Goal: Task Accomplishment & Management: Manage account settings

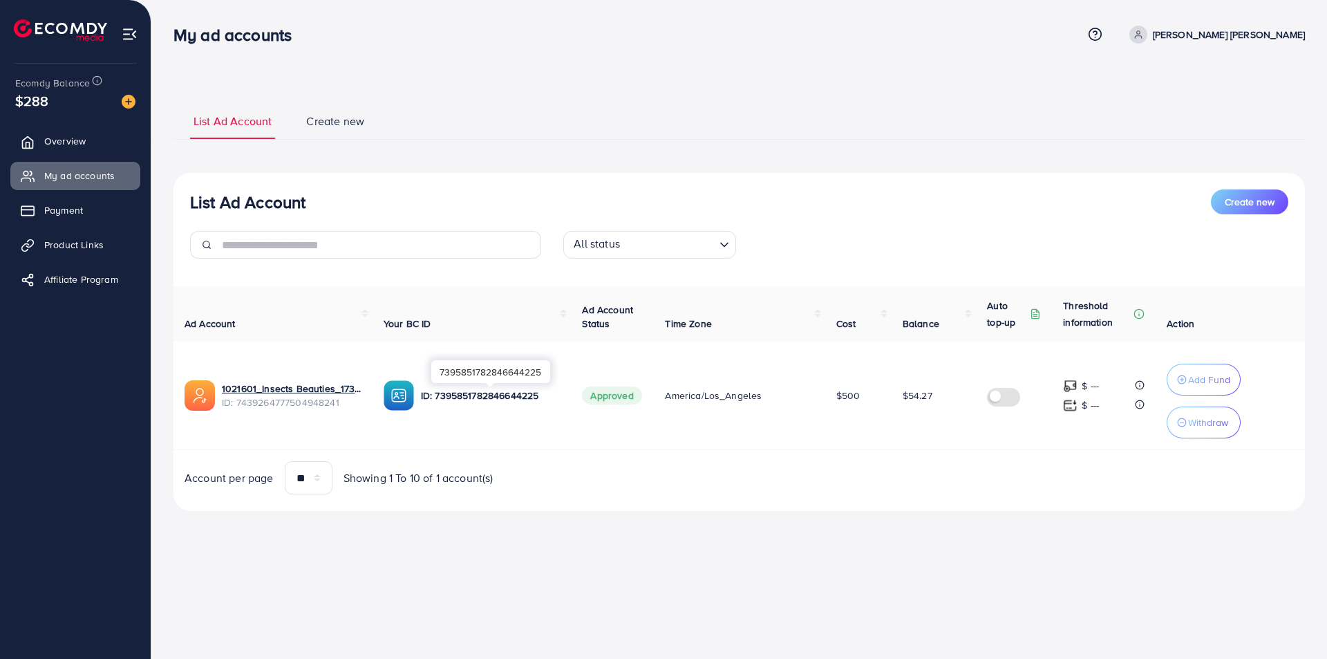
click at [461, 396] on p "ID: 7395851782846644225" at bounding box center [491, 395] width 140 height 17
click at [273, 406] on span "ID: 7439264777504948241" at bounding box center [292, 402] width 140 height 14
copy span "7439264777504948241"
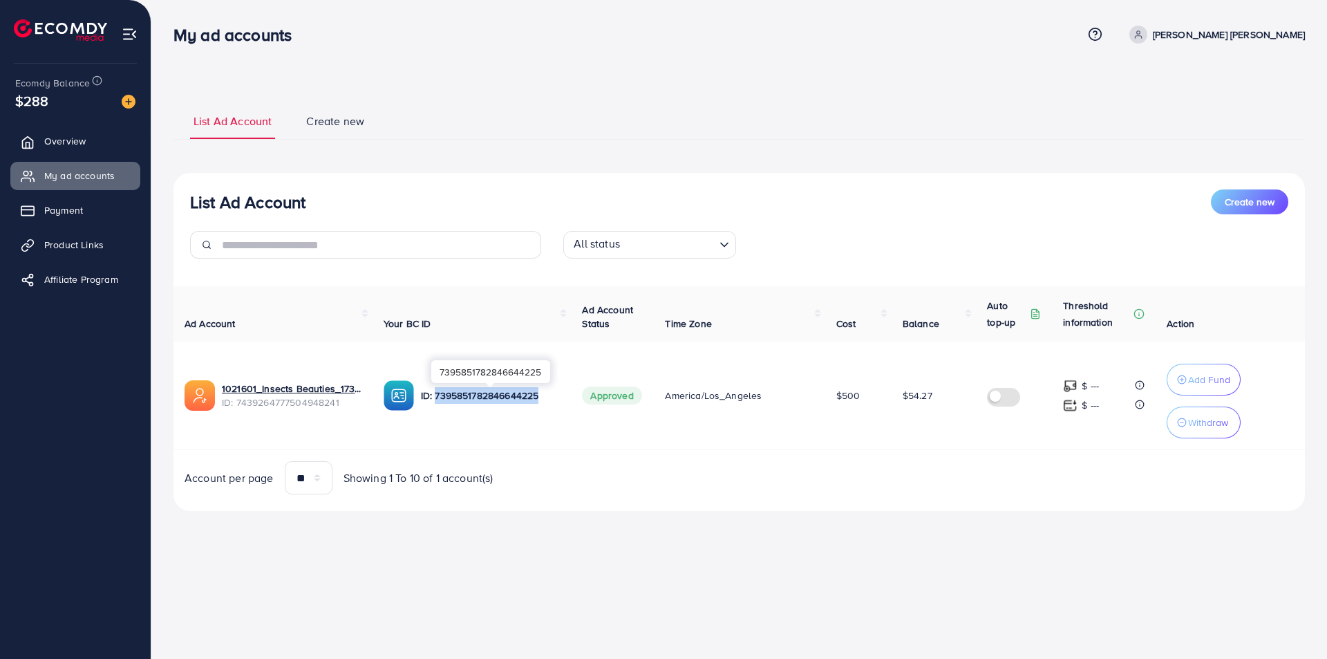
drag, startPoint x: 438, startPoint y: 395, endPoint x: 554, endPoint y: 395, distance: 116.1
click at [554, 395] on p "ID: 7395851782846644225" at bounding box center [491, 395] width 140 height 17
copy p "7395851782846644225"
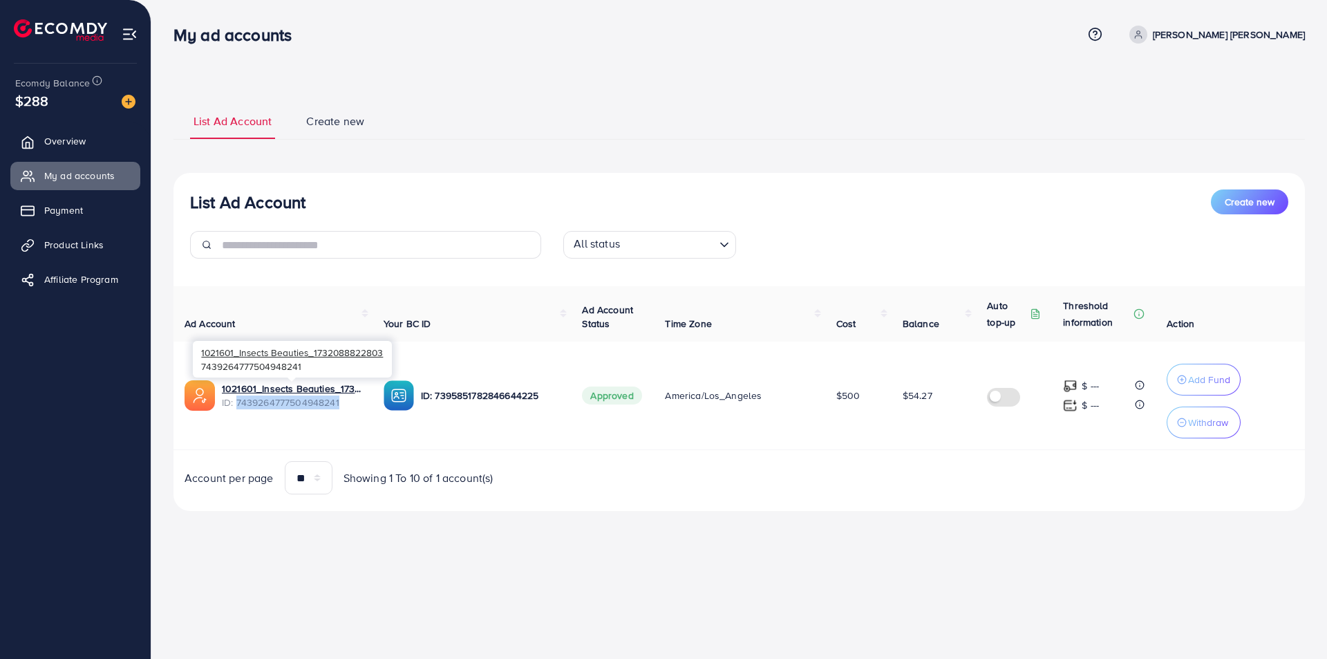
drag, startPoint x: 235, startPoint y: 401, endPoint x: 359, endPoint y: 406, distance: 124.6
click at [359, 406] on span "ID: 7439264777504948241" at bounding box center [292, 402] width 140 height 14
copy span "7439264777504948241"
click at [253, 407] on span "ID: 7439264777504948241" at bounding box center [292, 402] width 140 height 14
drag, startPoint x: 236, startPoint y: 402, endPoint x: 376, endPoint y: 402, distance: 139.6
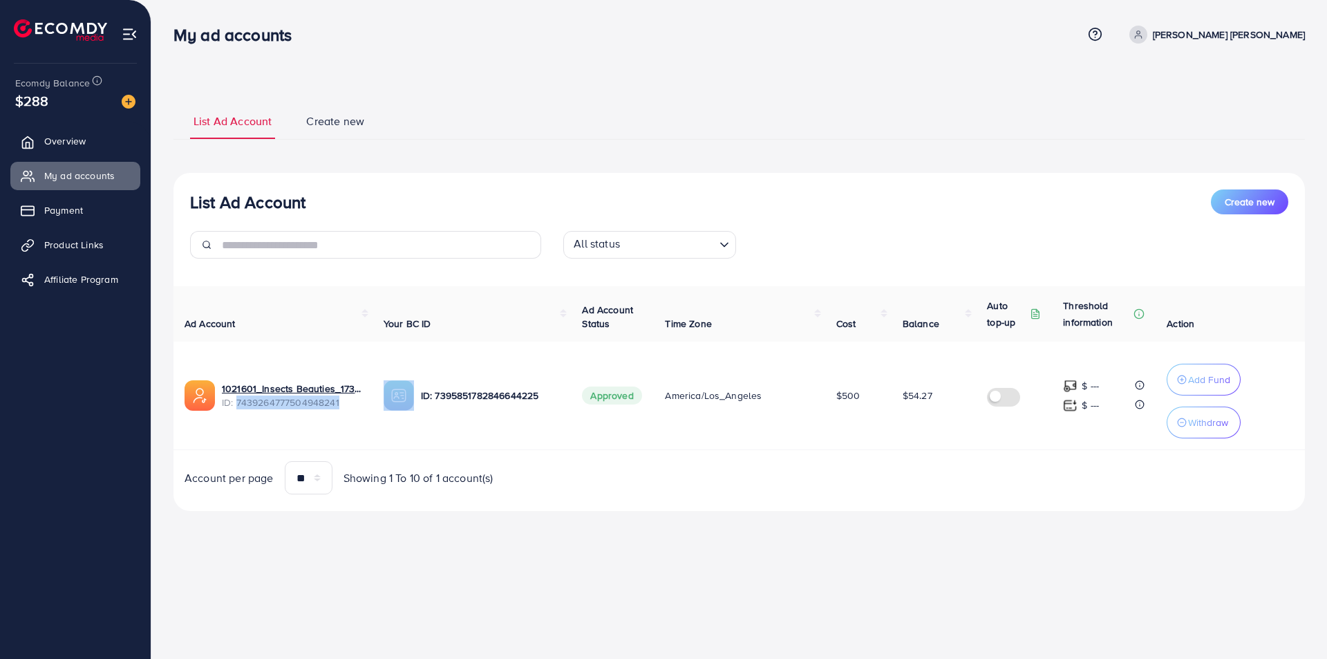
click at [376, 402] on tr "1021601_Insects Beauties_1732088822803 ID: 7439264777504948241 ID: 739585178284…" at bounding box center [740, 395] width 1132 height 109
copy span "7439264777504948241"
click at [100, 172] on span "My ad accounts" at bounding box center [83, 176] width 71 height 14
click at [73, 84] on span "Ecomdy Balance" at bounding box center [52, 83] width 75 height 14
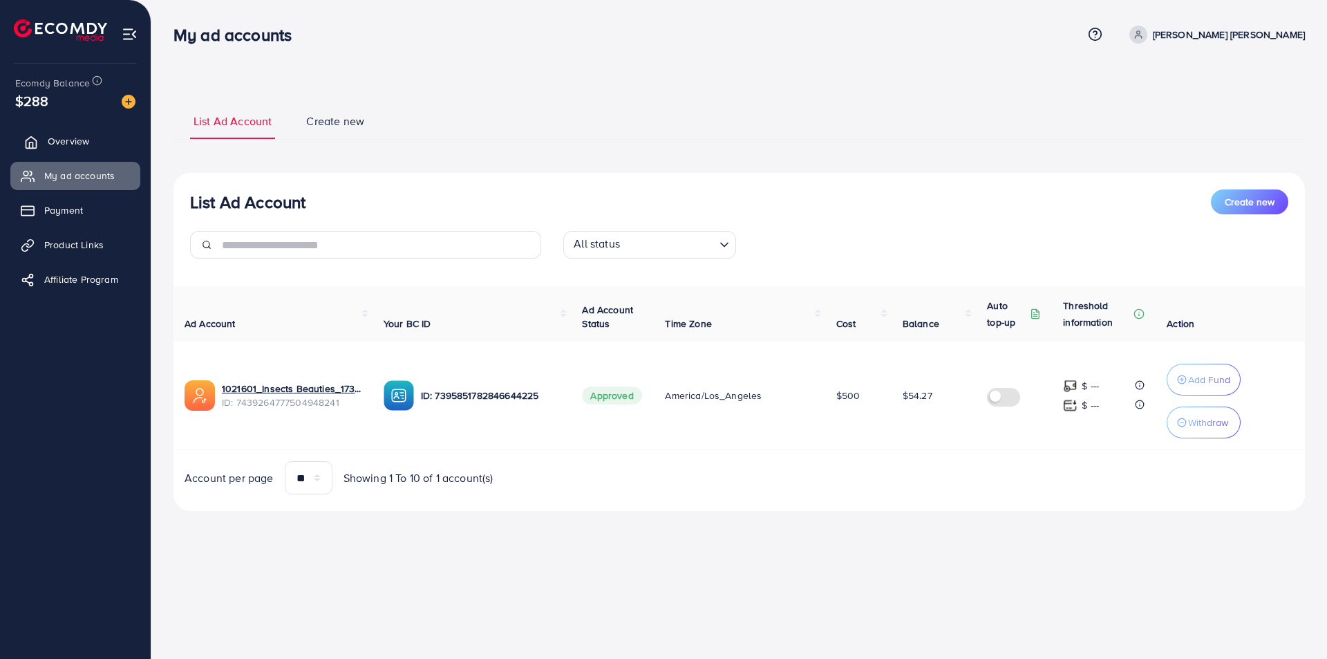
click at [68, 144] on span "Overview" at bounding box center [68, 141] width 41 height 14
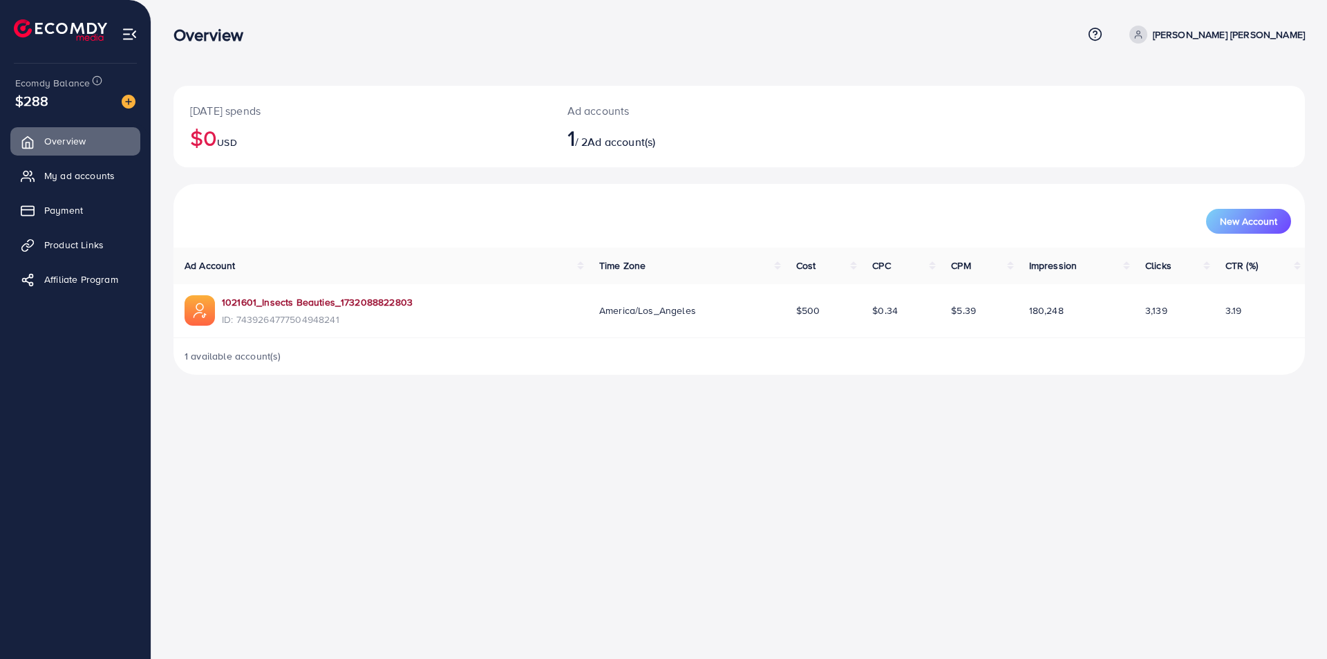
click at [364, 301] on link "1021601_Insects Beauties_1732088822803" at bounding box center [317, 302] width 191 height 14
click at [631, 149] on span "Ad account(s)" at bounding box center [622, 141] width 68 height 15
click at [259, 356] on span "1 available account(s)" at bounding box center [233, 356] width 97 height 14
